Goal: Find specific page/section: Find specific page/section

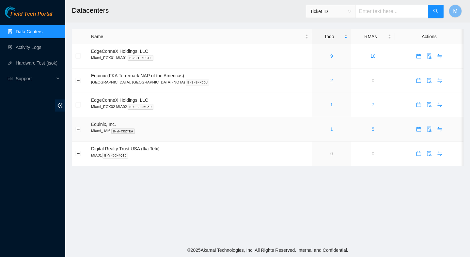
click at [330, 130] on link "1" at bounding box center [331, 129] width 3 height 5
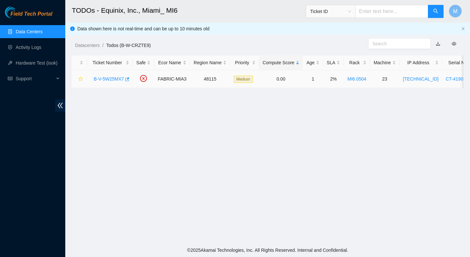
click at [106, 78] on link "B-V-5W25MX7" at bounding box center [109, 78] width 30 height 5
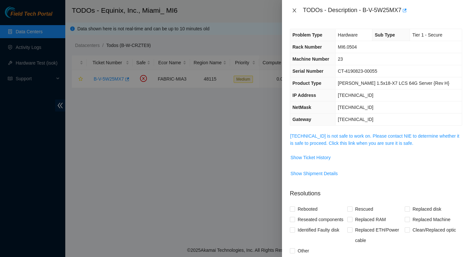
click at [294, 12] on icon "close" at bounding box center [294, 10] width 5 height 5
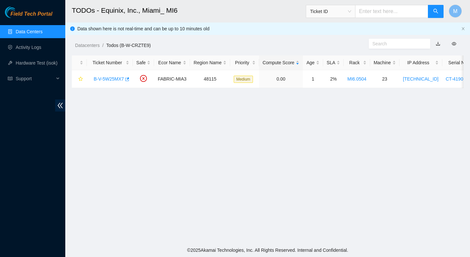
click at [42, 33] on link "Data Centers" at bounding box center [29, 31] width 27 height 5
